Goal: Information Seeking & Learning: Learn about a topic

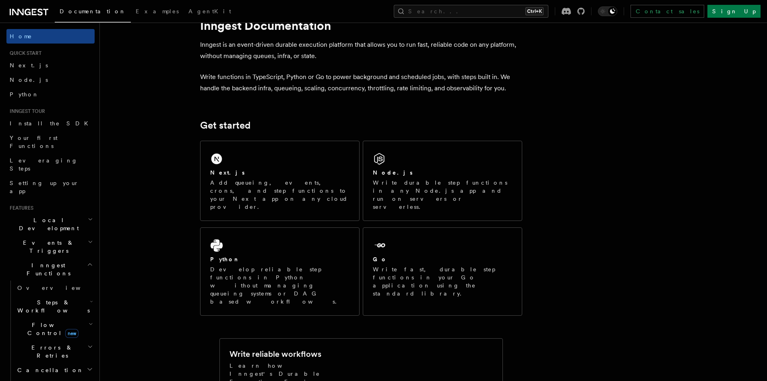
scroll to position [40, 0]
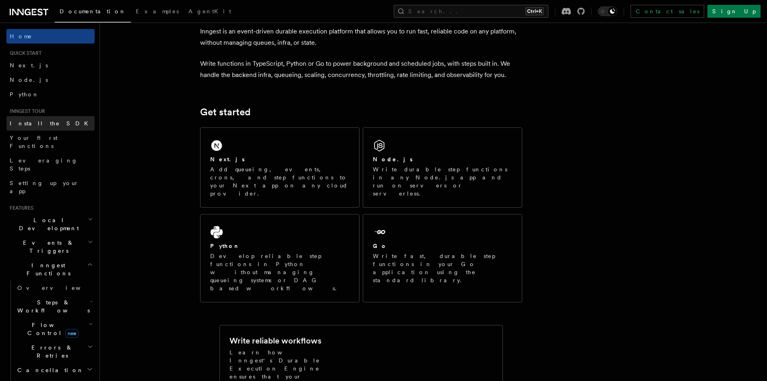
click at [59, 121] on link "Install the SDK" at bounding box center [50, 123] width 88 height 15
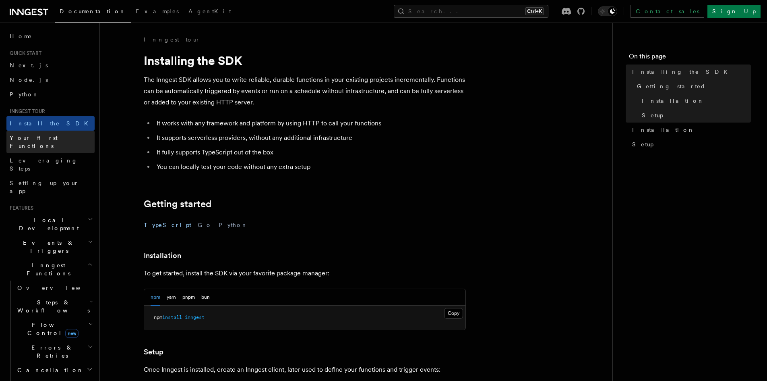
click at [54, 136] on span "Your first Functions" at bounding box center [34, 142] width 48 height 15
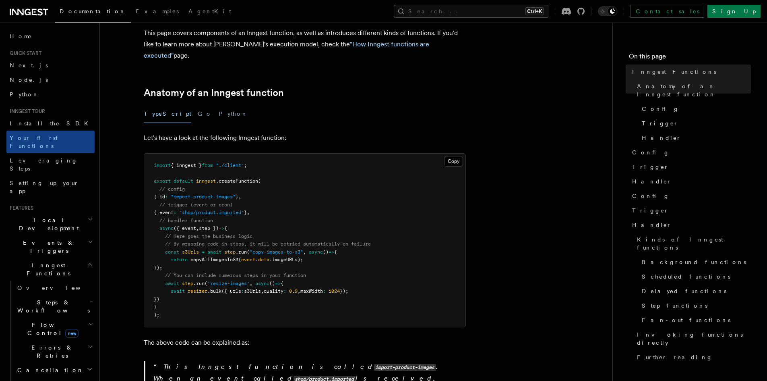
scroll to position [121, 0]
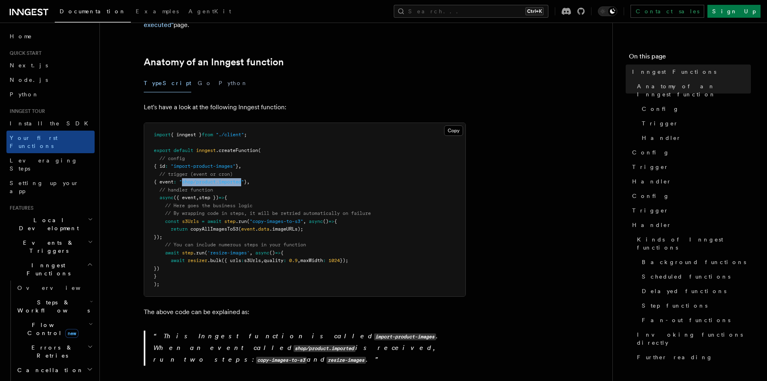
drag, startPoint x: 188, startPoint y: 170, endPoint x: 250, endPoint y: 174, distance: 62.2
click at [250, 174] on pre "import { inngest } from "./client" ; export default inngest .createFunction ( /…" at bounding box center [304, 209] width 321 height 173
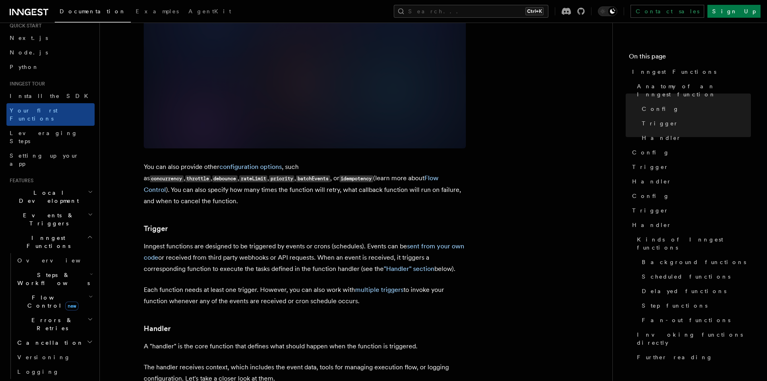
scroll to position [40, 0]
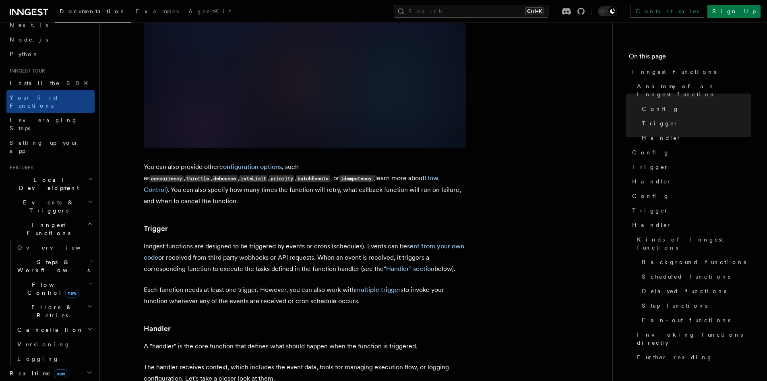
click at [88, 198] on icon "button" at bounding box center [90, 201] width 5 height 6
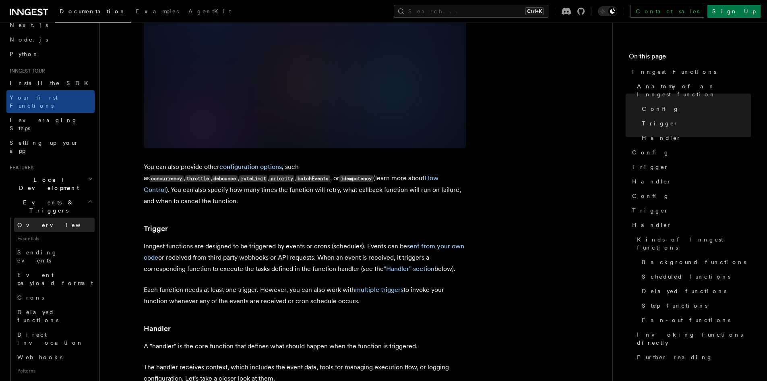
click at [50, 218] on link "Overview" at bounding box center [54, 225] width 81 height 15
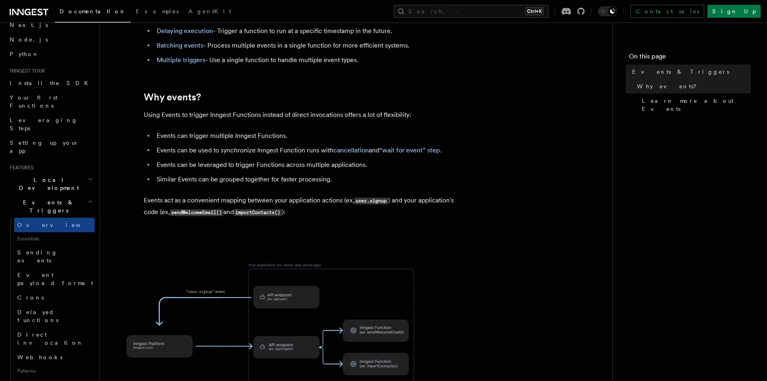
scroll to position [403, 0]
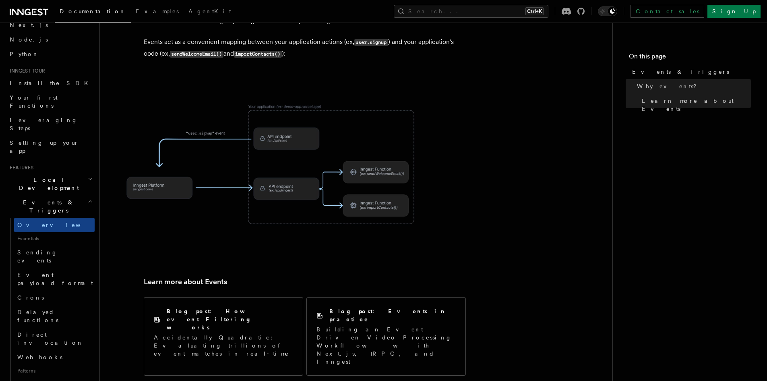
click at [367, 162] on img at bounding box center [274, 165] width 322 height 168
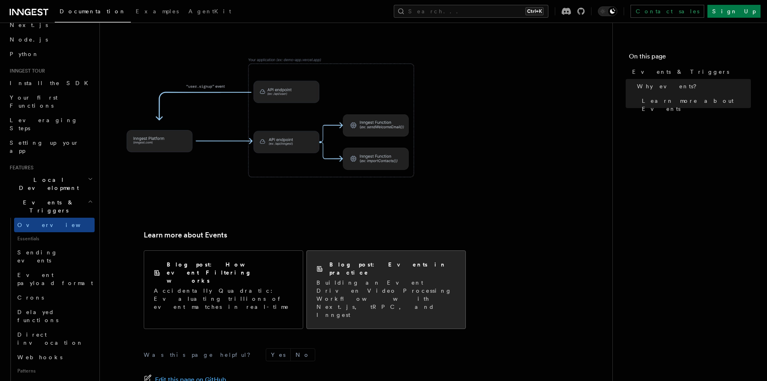
scroll to position [495, 0]
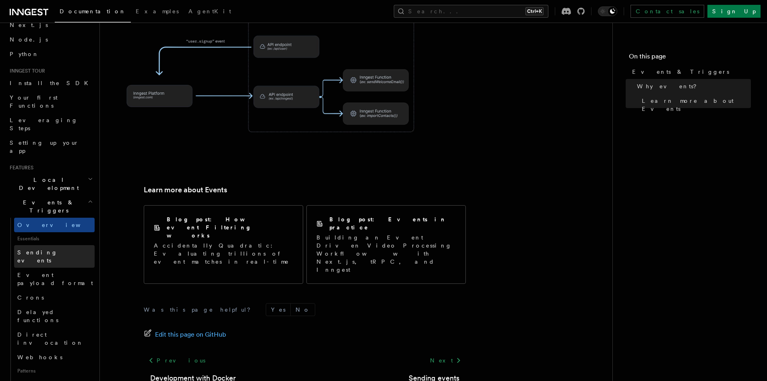
click at [68, 245] on link "Sending events" at bounding box center [54, 256] width 81 height 23
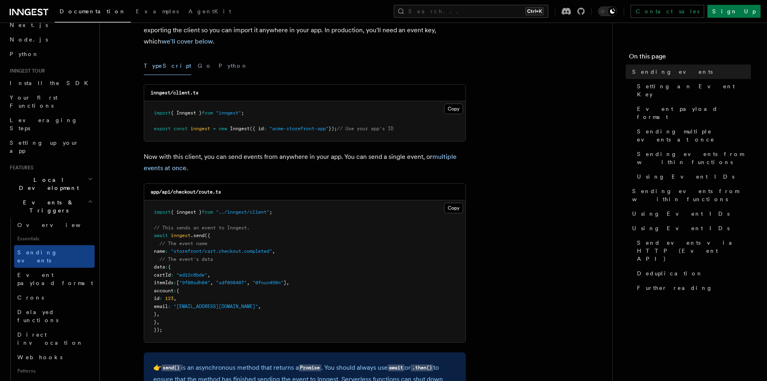
scroll to position [121, 0]
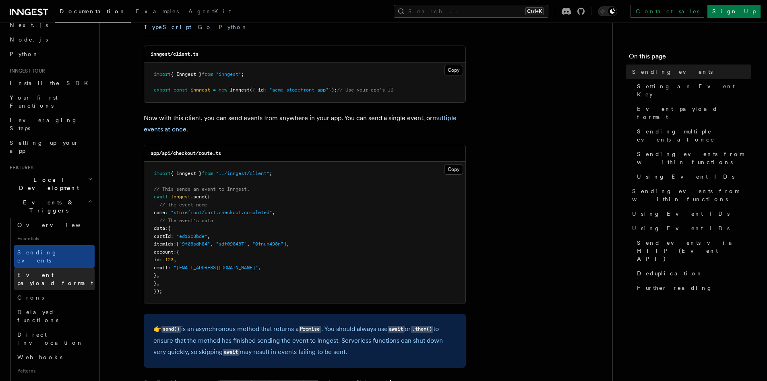
click at [51, 272] on span "Event payload format" at bounding box center [55, 279] width 76 height 15
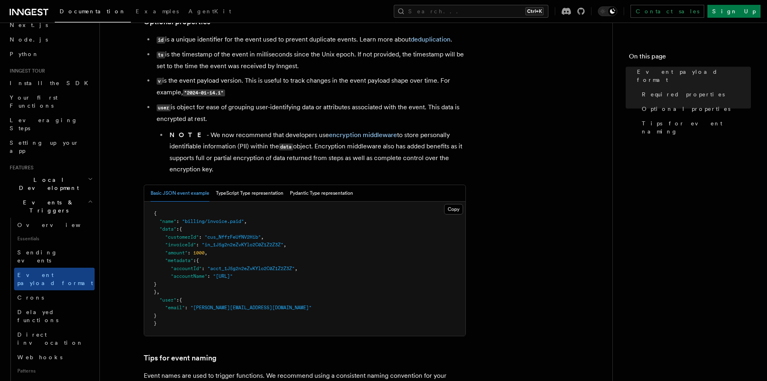
scroll to position [282, 0]
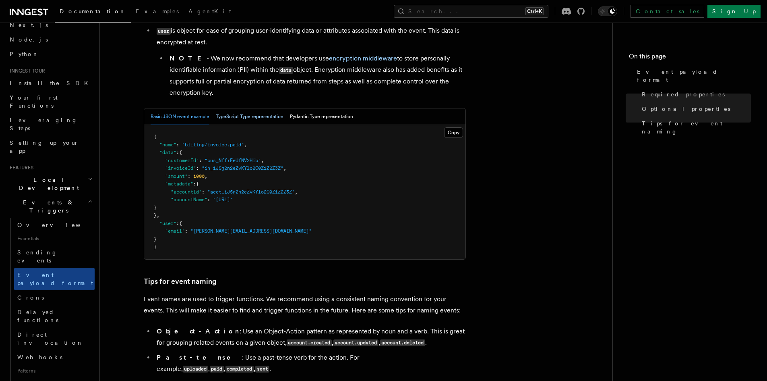
click at [251, 122] on button "TypeScript Type representation" at bounding box center [250, 116] width 68 height 17
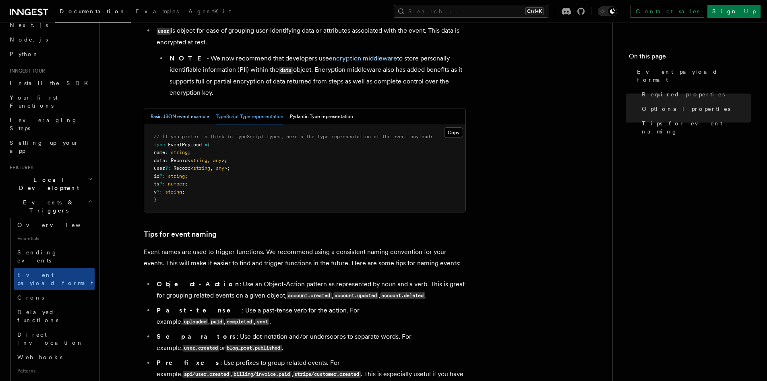
click at [200, 117] on button "Basic JSON event example" at bounding box center [180, 116] width 59 height 17
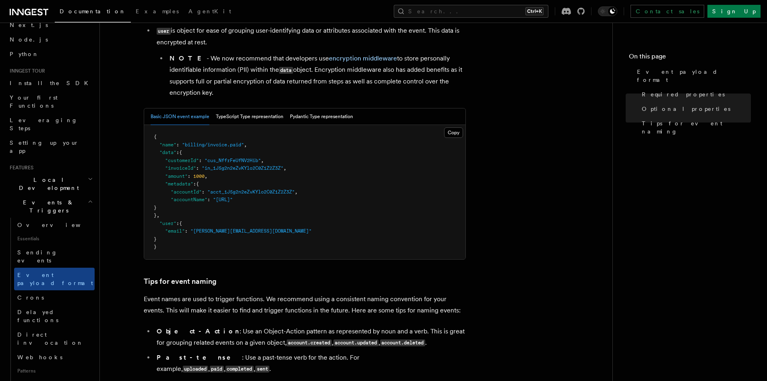
click at [312, 125] on div "Basic JSON event example TypeScript Type representation Pydantic Type represent…" at bounding box center [305, 183] width 322 height 151
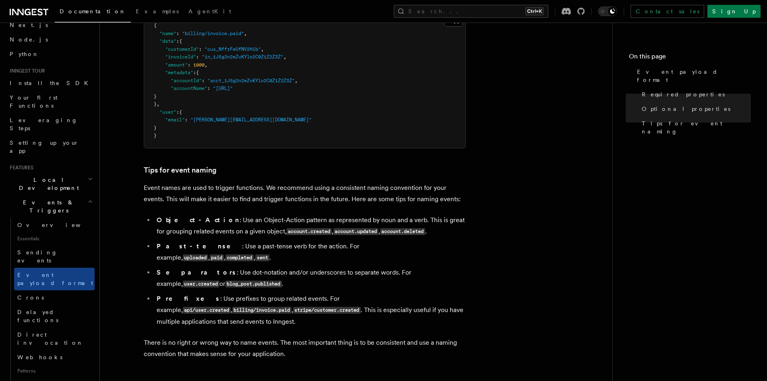
scroll to position [320, 0]
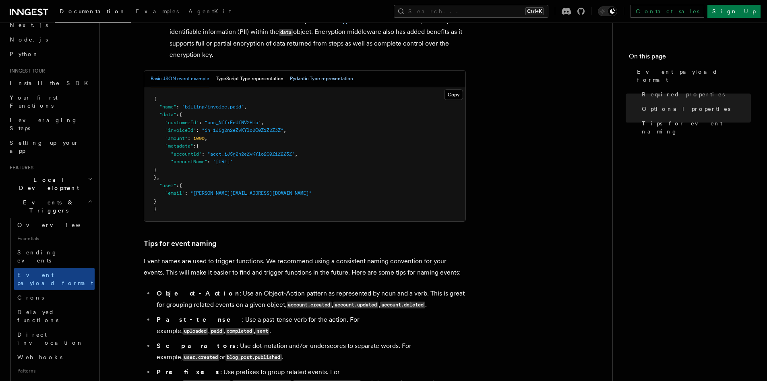
click at [321, 79] on button "Pydantic Type representation" at bounding box center [321, 78] width 63 height 17
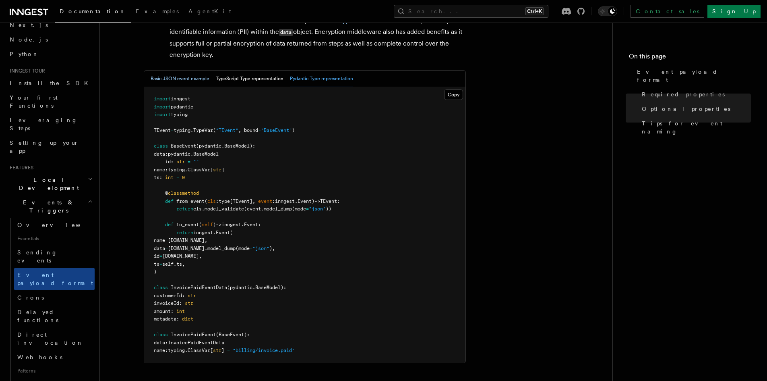
click at [167, 71] on button "Basic JSON event example" at bounding box center [180, 78] width 59 height 17
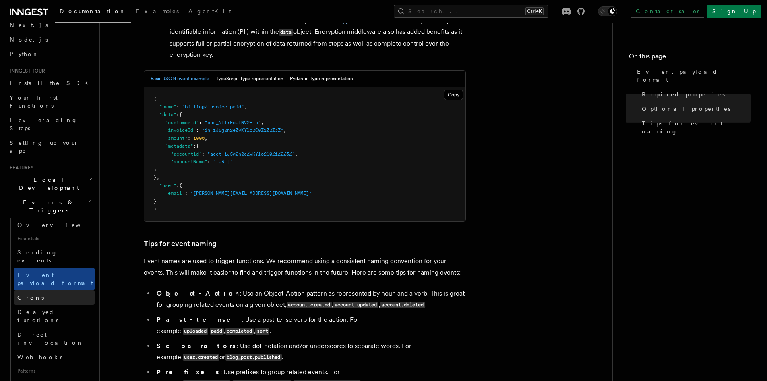
click at [41, 290] on link "Crons" at bounding box center [54, 297] width 81 height 15
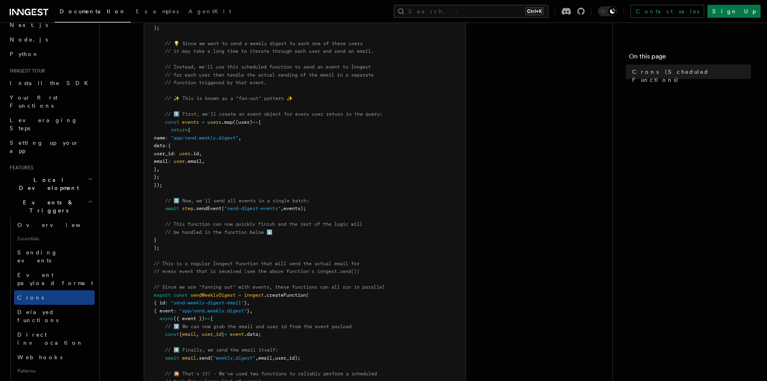
scroll to position [282, 0]
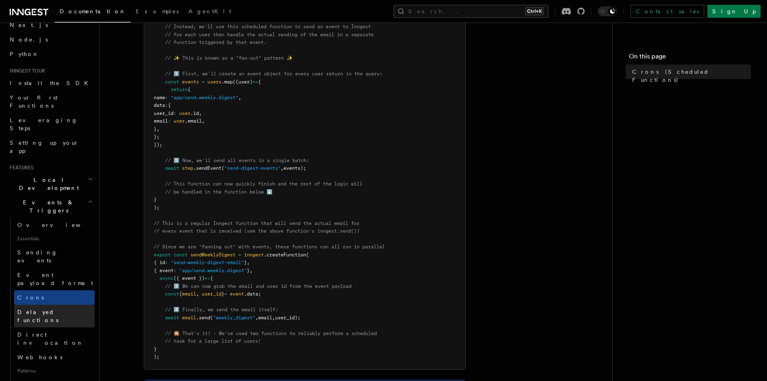
click at [57, 308] on span "Delayed functions" at bounding box center [55, 316] width 77 height 16
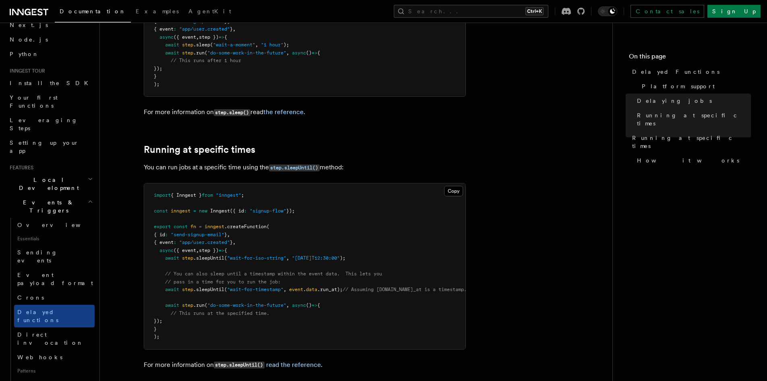
scroll to position [483, 0]
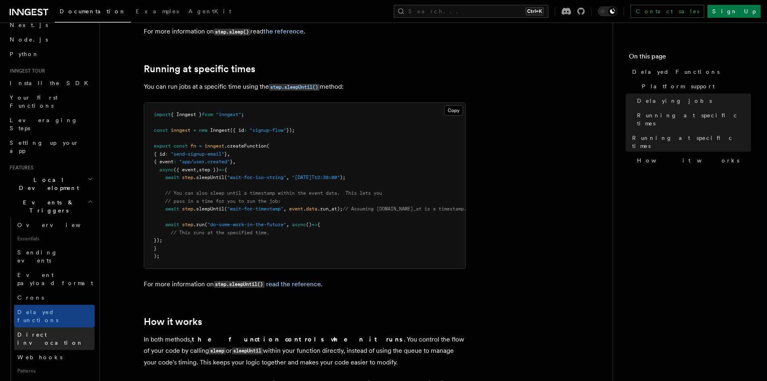
click at [48, 327] on link "Direct invocation" at bounding box center [54, 338] width 81 height 23
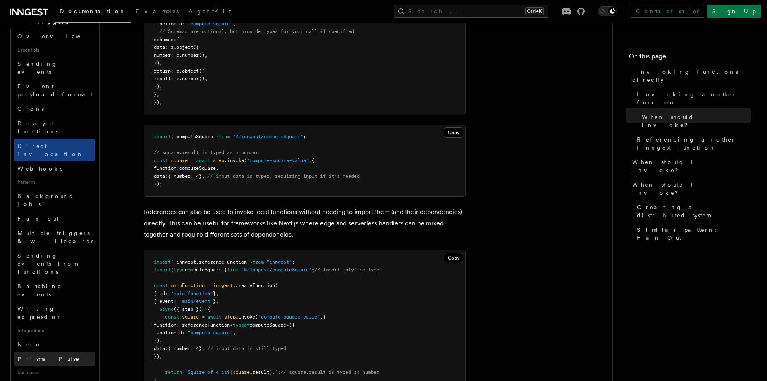
scroll to position [242, 0]
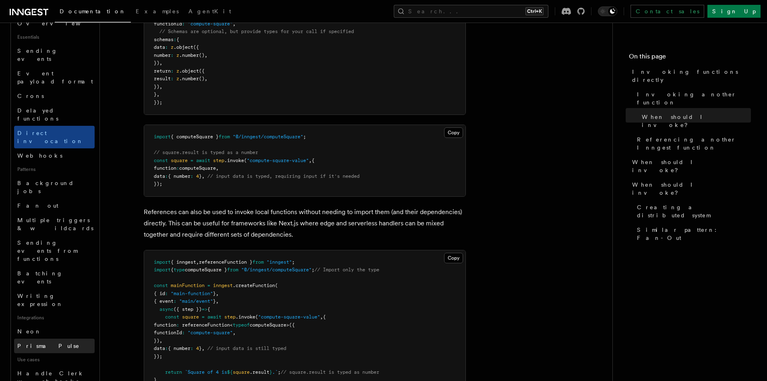
click at [67, 338] on link "Prisma Pulse" at bounding box center [54, 345] width 81 height 15
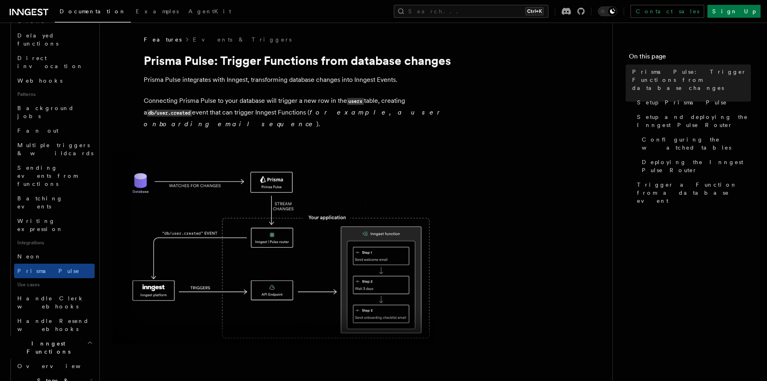
scroll to position [322, 0]
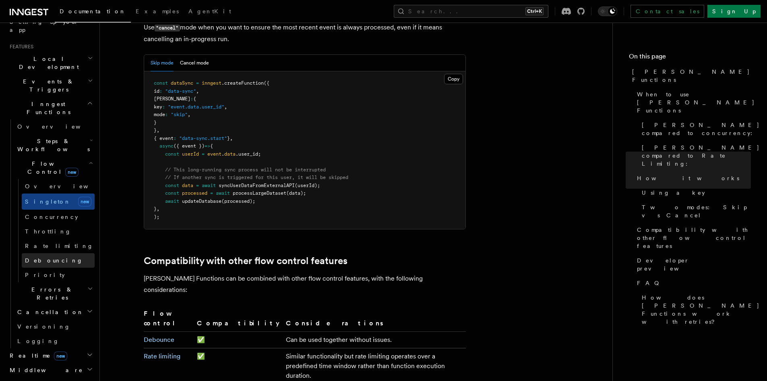
scroll to position [121, 0]
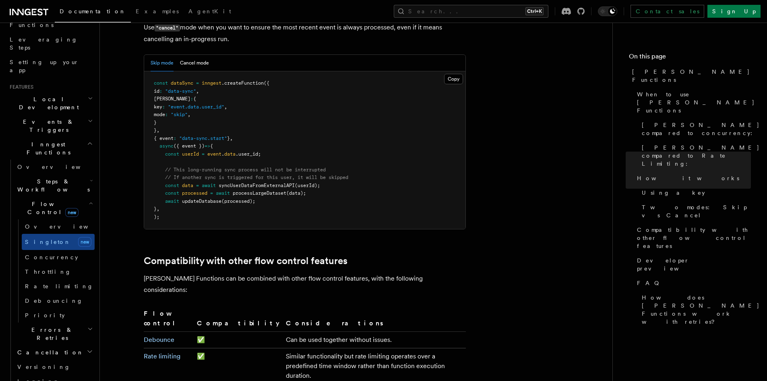
click at [89, 200] on icon "button" at bounding box center [91, 203] width 4 height 6
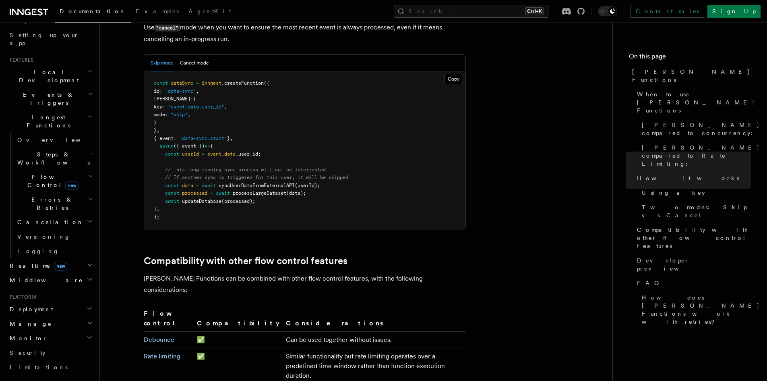
scroll to position [161, 0]
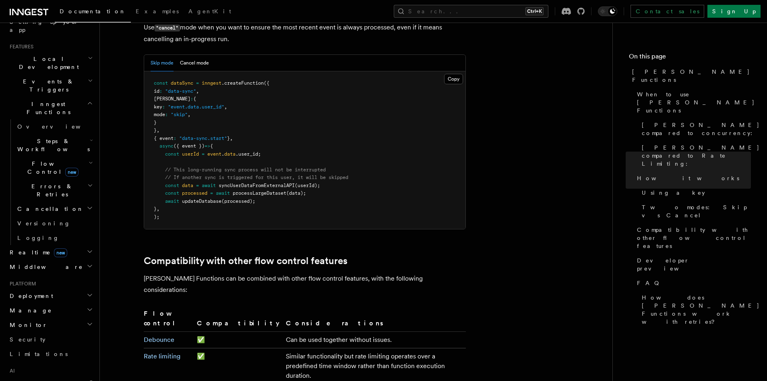
click at [88, 251] on icon "button" at bounding box center [90, 252] width 4 height 2
click at [30, 263] on span "Overview" at bounding box center [58, 266] width 83 height 6
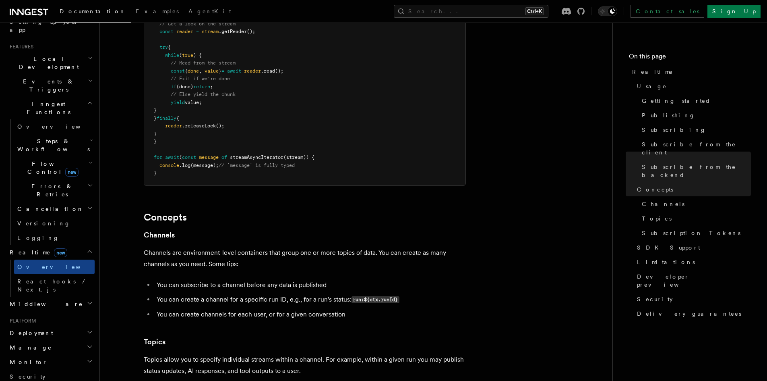
scroll to position [1893, 0]
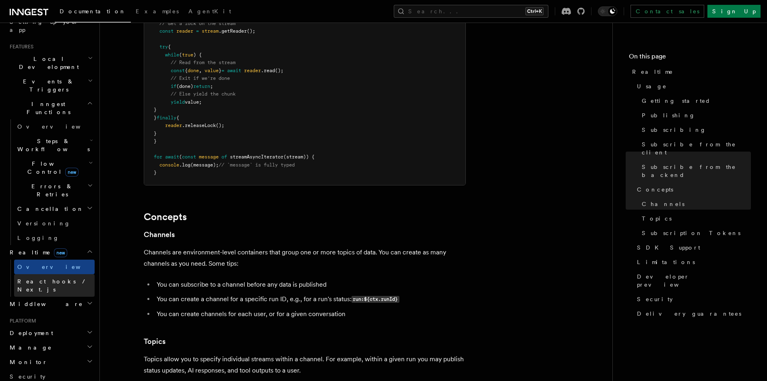
click at [54, 278] on span "React hooks / Next.js" at bounding box center [52, 285] width 71 height 15
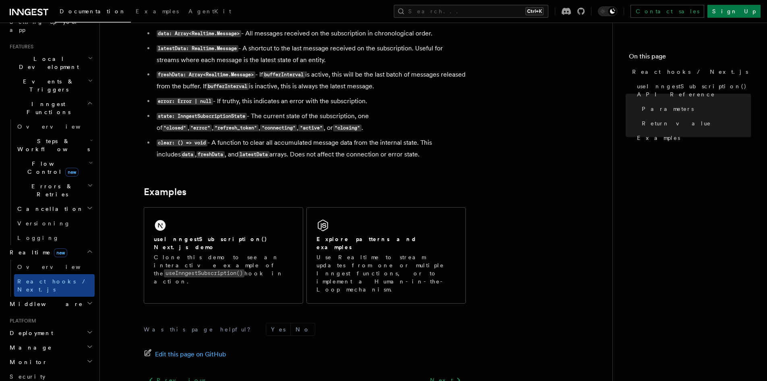
scroll to position [755, 0]
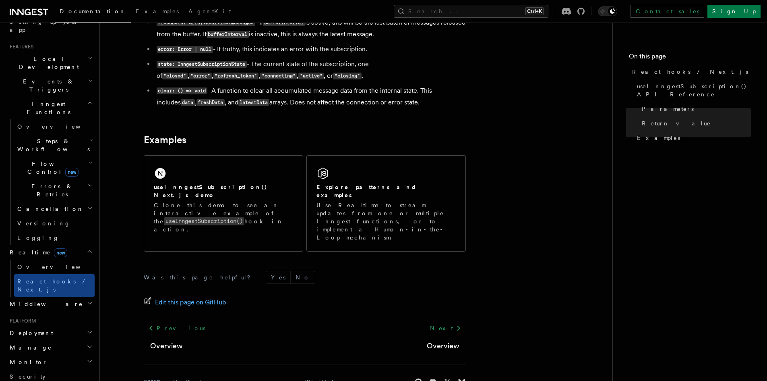
click at [87, 100] on icon "button" at bounding box center [90, 103] width 6 height 6
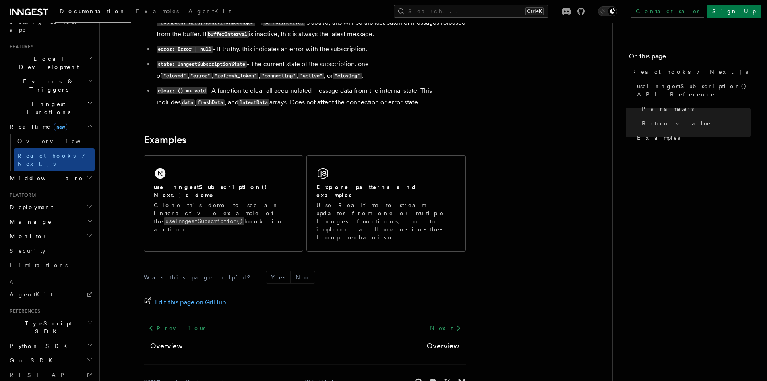
click at [87, 319] on icon "button" at bounding box center [90, 322] width 6 height 6
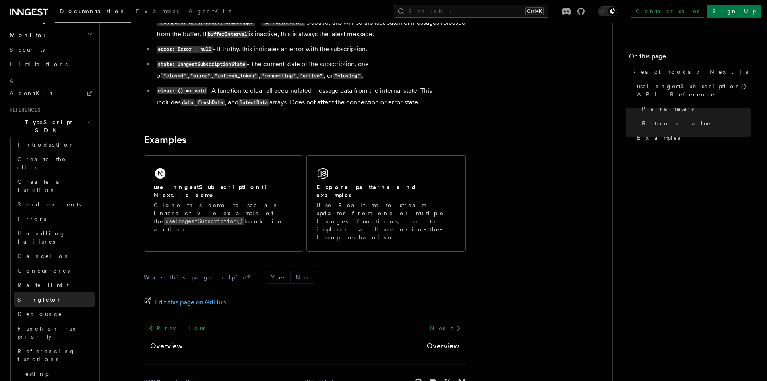
scroll to position [363, 0]
click at [60, 151] on link "Create the client" at bounding box center [54, 162] width 81 height 23
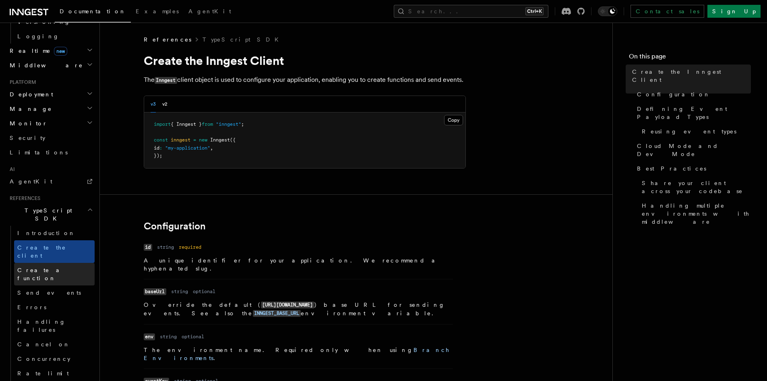
click at [69, 263] on link "Create a function" at bounding box center [54, 274] width 81 height 23
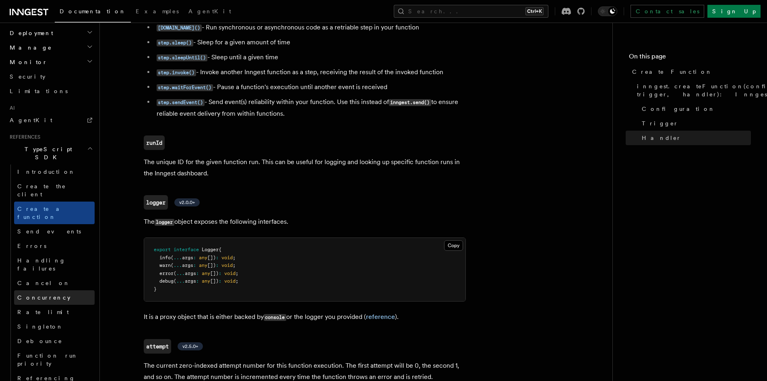
scroll to position [443, 0]
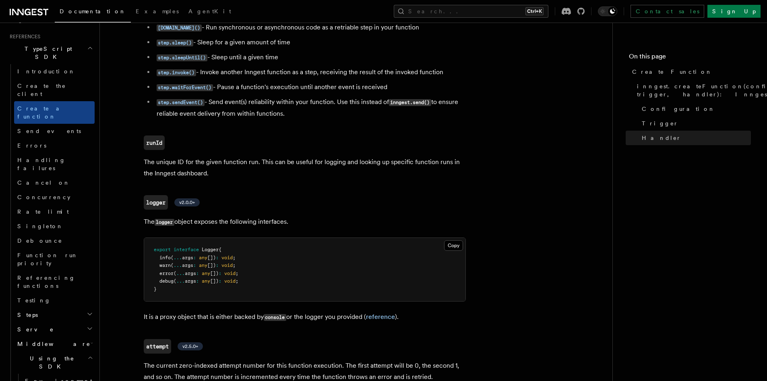
scroll to position [564, 0]
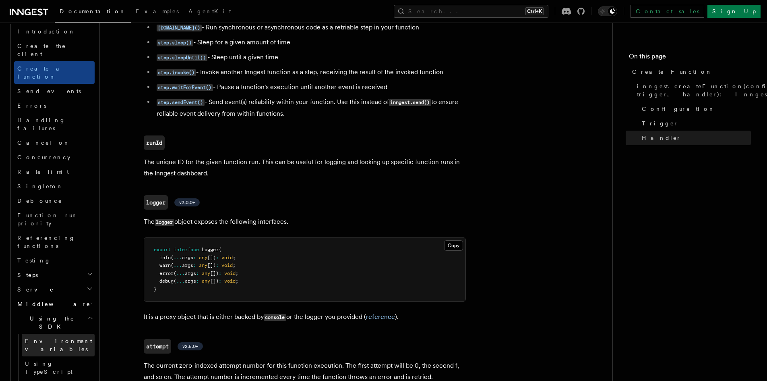
click at [66, 334] on link "Environment variables" at bounding box center [58, 345] width 73 height 23
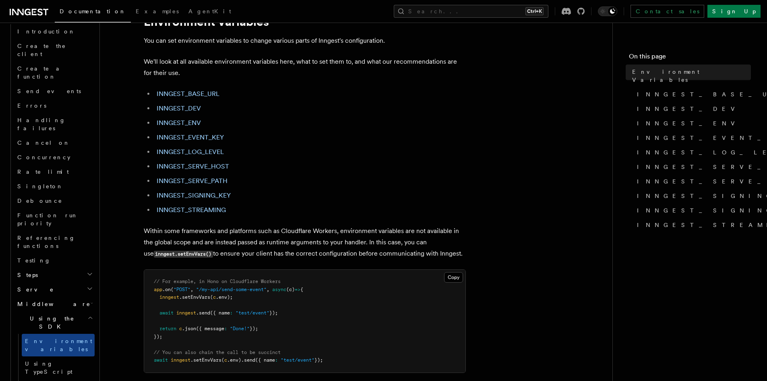
scroll to position [121, 0]
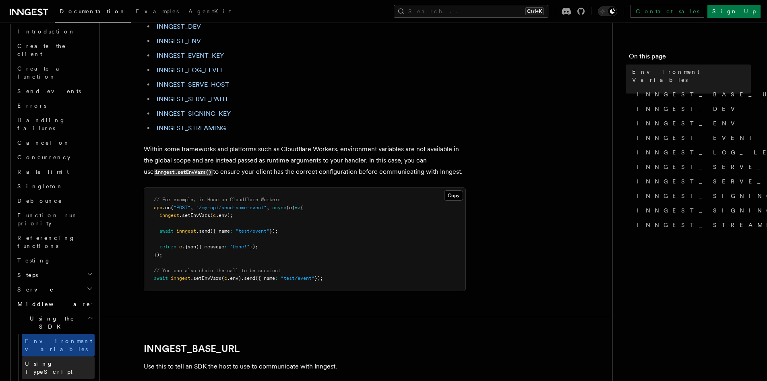
click at [60, 360] on span "Using TypeScript" at bounding box center [49, 367] width 48 height 15
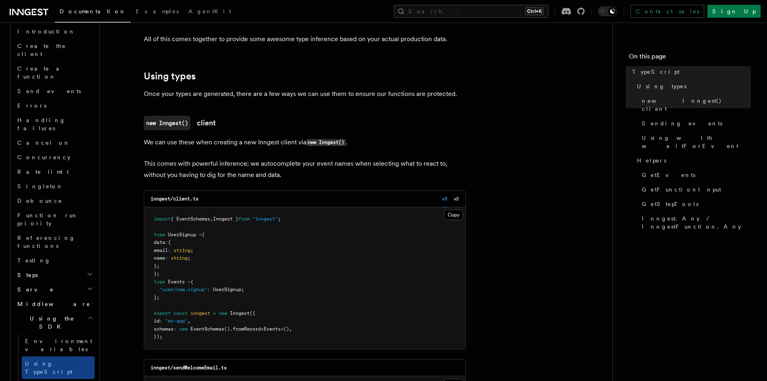
scroll to position [282, 0]
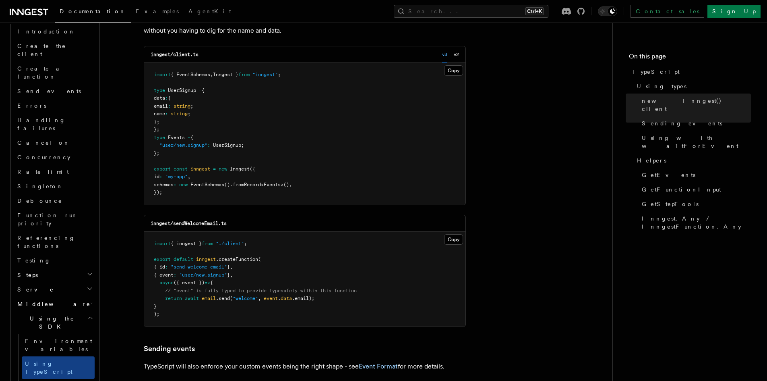
click at [460, 57] on div "inngest/client.ts v3 v2" at bounding box center [304, 54] width 321 height 17
click at [458, 56] on button "v2" at bounding box center [456, 54] width 5 height 17
click at [444, 57] on button "v3" at bounding box center [444, 54] width 5 height 17
click at [457, 58] on button "v2" at bounding box center [456, 54] width 5 height 17
click at [450, 55] on div "v3 v2" at bounding box center [450, 54] width 17 height 17
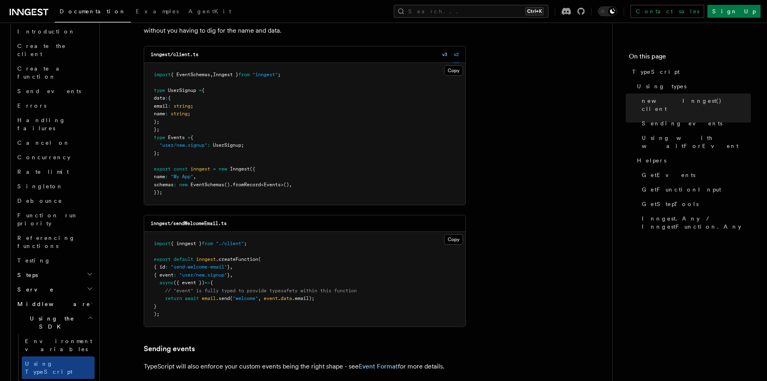
click at [447, 54] on button "v3" at bounding box center [444, 54] width 5 height 17
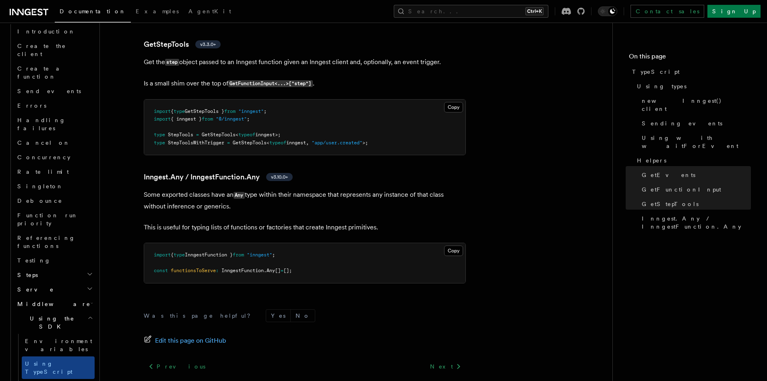
scroll to position [1893, 0]
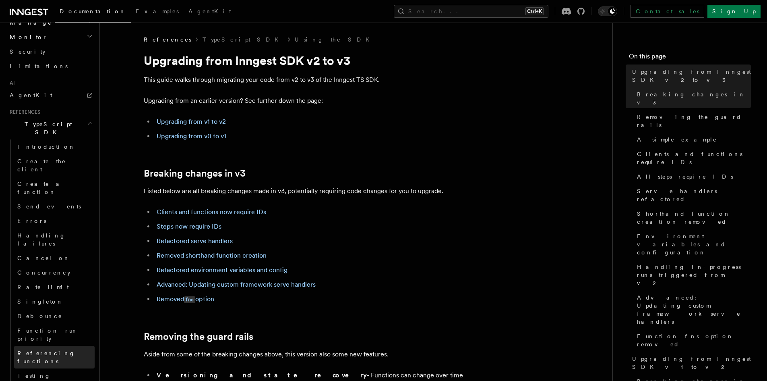
scroll to position [363, 0]
